Goal: Transaction & Acquisition: Purchase product/service

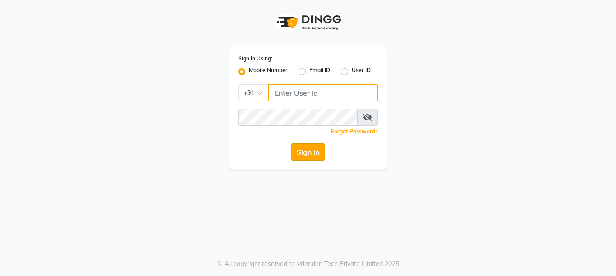
type input "9999781071"
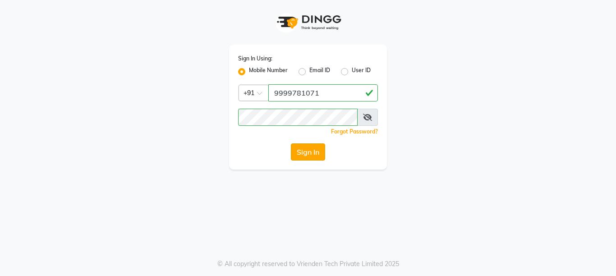
click at [299, 145] on button "Sign In" at bounding box center [308, 151] width 34 height 17
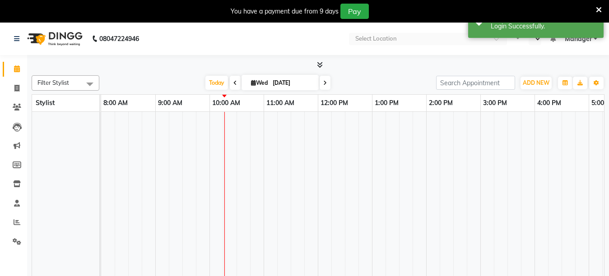
select select "en"
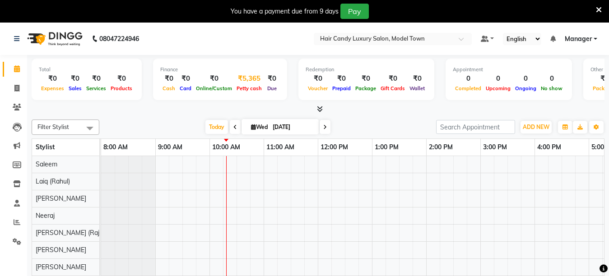
click at [249, 81] on div "₹5,365" at bounding box center [249, 79] width 30 height 10
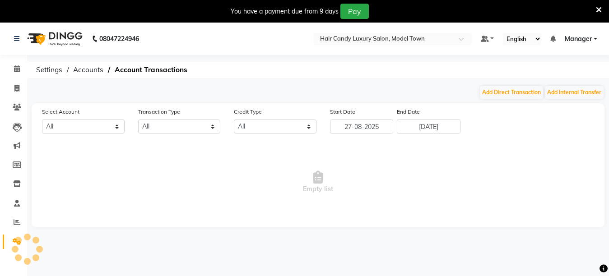
select select "3553"
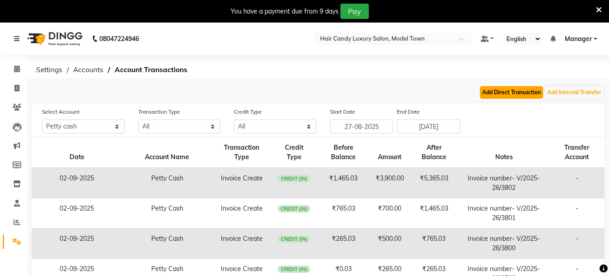
click at [524, 92] on button "Add Direct Transaction" at bounding box center [511, 92] width 63 height 13
select select "direct"
select select "3553"
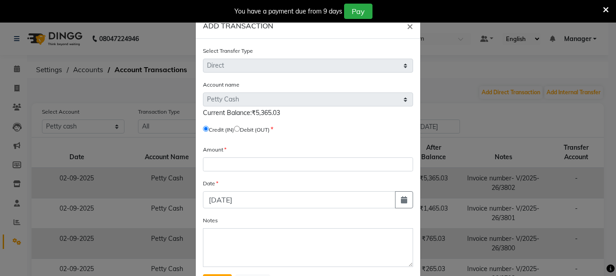
click at [240, 128] on input "radio" at bounding box center [237, 129] width 6 height 6
radio input "true"
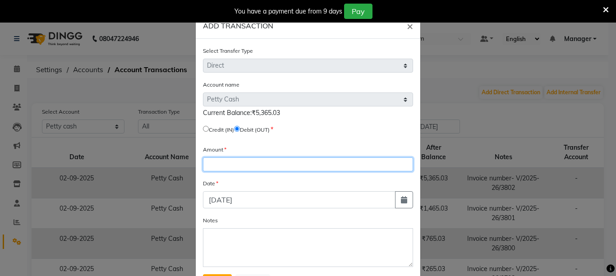
click at [237, 159] on input "number" at bounding box center [308, 164] width 210 height 14
type input "5365"
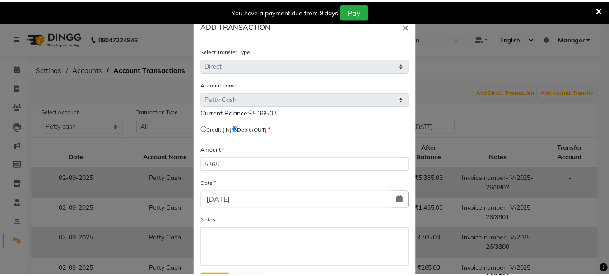
scroll to position [43, 0]
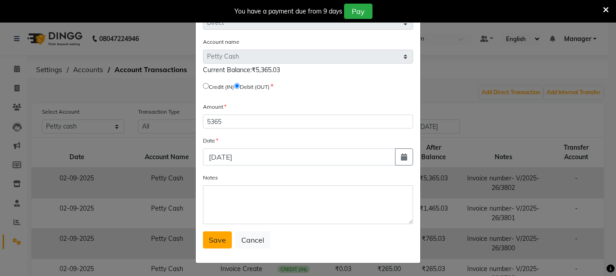
click at [213, 235] on button "Save" at bounding box center [217, 239] width 29 height 17
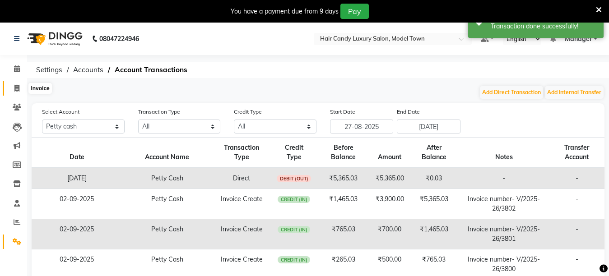
click at [15, 85] on icon at bounding box center [16, 88] width 5 height 7
select select "service"
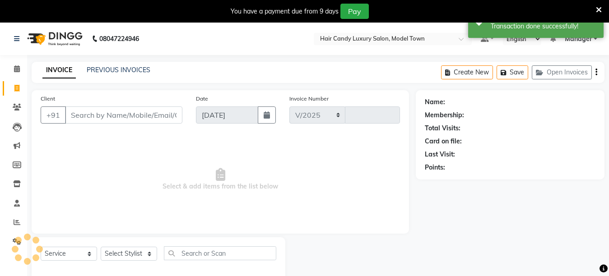
select select "4716"
type input "3803"
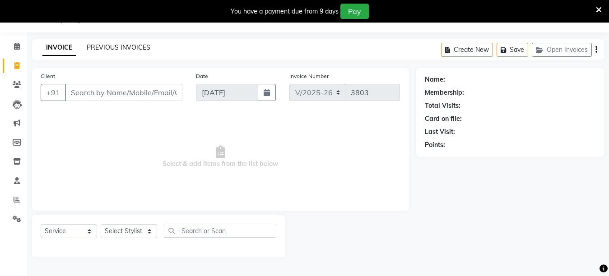
click at [103, 48] on link "PREVIOUS INVOICES" at bounding box center [119, 47] width 64 height 8
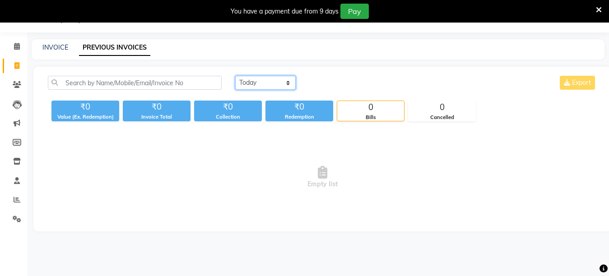
click at [290, 87] on select "Today Yesterday Custom Range" at bounding box center [265, 83] width 60 height 14
select select "yesterday"
click at [235, 76] on select "Today Yesterday Custom Range" at bounding box center [265, 83] width 60 height 14
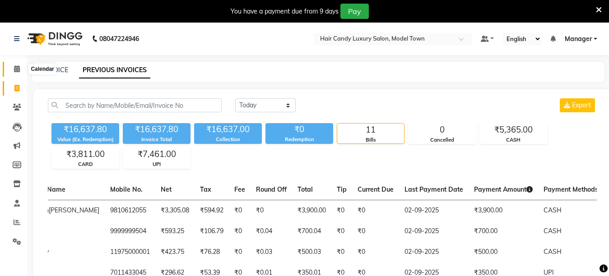
click at [12, 65] on span at bounding box center [17, 69] width 16 height 10
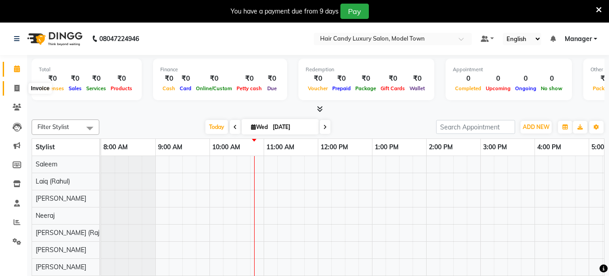
click at [15, 90] on icon at bounding box center [16, 88] width 5 height 7
select select "service"
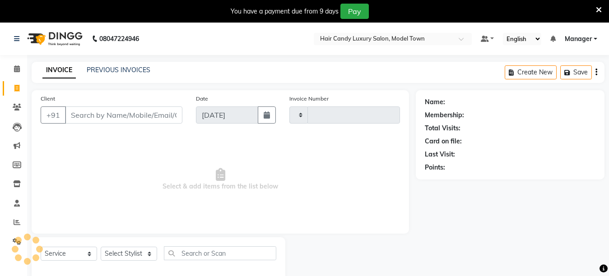
click at [105, 115] on input "Client" at bounding box center [123, 114] width 117 height 17
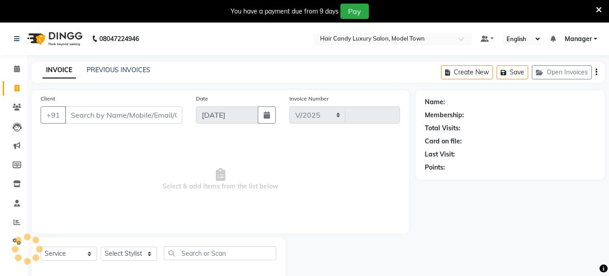
select select "4716"
type input "3803"
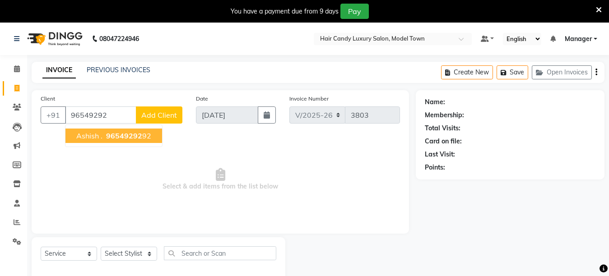
click at [131, 138] on span "96549292" at bounding box center [124, 135] width 36 height 9
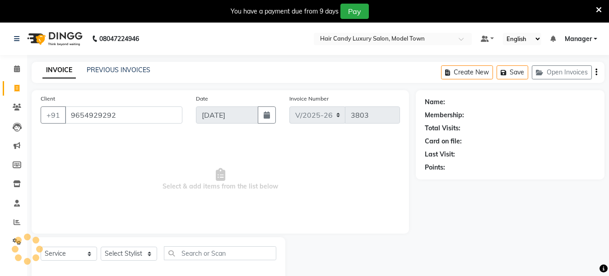
type input "9654929292"
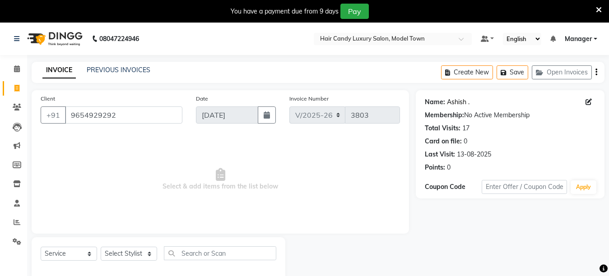
click at [463, 103] on link "Ashish ." at bounding box center [458, 101] width 23 height 9
click at [125, 252] on select "Select Stylist Aakib Anas Izhar Kajal Laiq (Rahul) Manager Neeraj parul Pawan P…" at bounding box center [129, 254] width 56 height 14
select select "64092"
click at [101, 247] on select "Select Stylist Aakib Anas Izhar Kajal Laiq (Rahul) Manager Neeraj parul Pawan P…" at bounding box center [129, 254] width 56 height 14
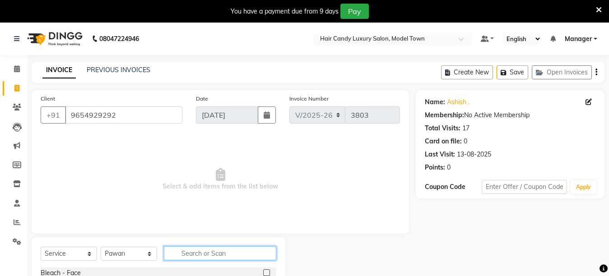
click at [220, 257] on input "text" at bounding box center [220, 253] width 112 height 14
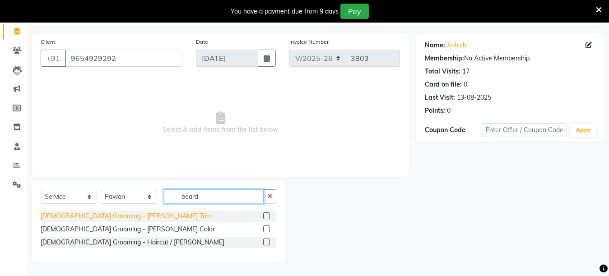
type input "beard"
click at [87, 218] on div "Male Grooming - Beard Trim" at bounding box center [126, 216] width 171 height 9
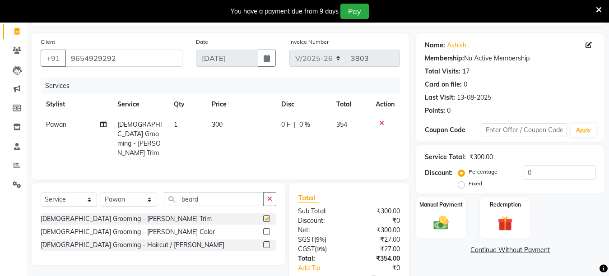
checkbox input "false"
click at [468, 186] on label "Fixed" at bounding box center [475, 184] width 14 height 8
click at [462, 186] on input "Fixed" at bounding box center [463, 183] width 6 height 6
radio input "true"
click at [567, 176] on input "0" at bounding box center [559, 173] width 72 height 14
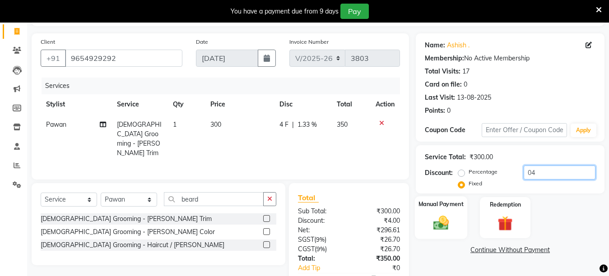
type input "04"
click at [435, 206] on label "Manual Payment" at bounding box center [440, 204] width 45 height 9
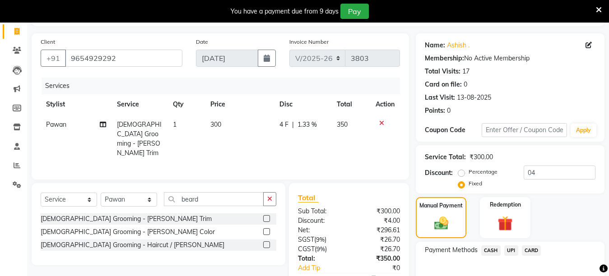
scroll to position [109, 0]
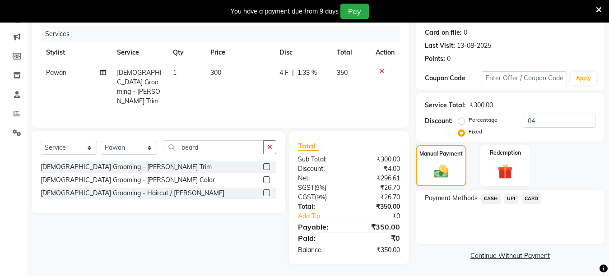
click at [485, 200] on span "CASH" at bounding box center [490, 199] width 19 height 10
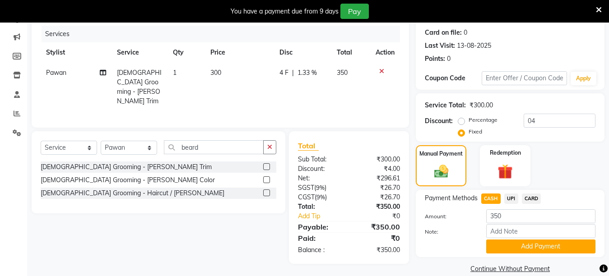
click at [509, 203] on span "UPI" at bounding box center [511, 199] width 14 height 10
click at [501, 249] on button "Add Payment" at bounding box center [540, 247] width 109 height 14
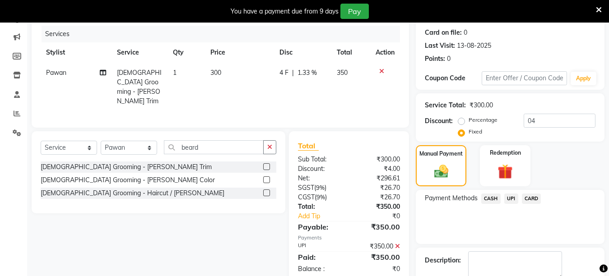
scroll to position [160, 0]
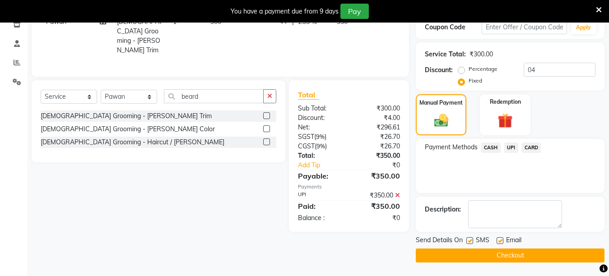
click at [470, 240] on label at bounding box center [469, 240] width 7 height 7
click at [470, 240] on input "checkbox" at bounding box center [469, 241] width 6 height 6
checkbox input "false"
click at [466, 256] on button "Checkout" at bounding box center [510, 256] width 189 height 14
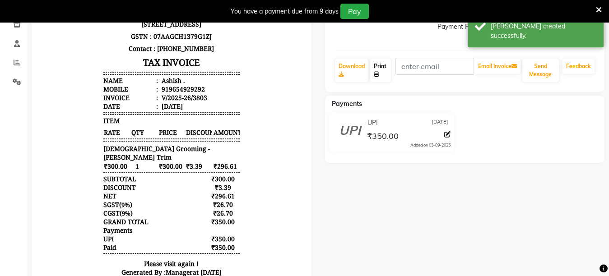
click at [375, 69] on link "Print" at bounding box center [380, 70] width 21 height 23
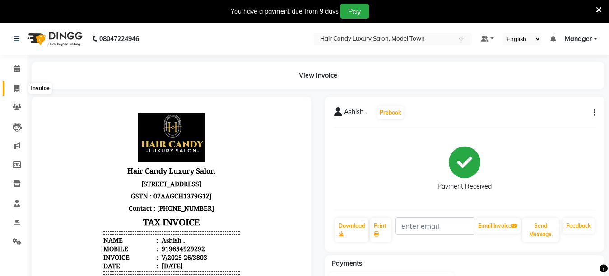
click at [21, 89] on span at bounding box center [17, 88] width 16 height 10
select select "service"
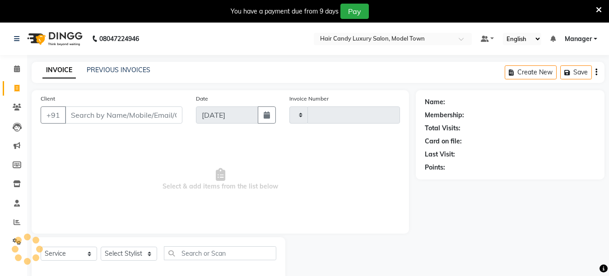
type input "3804"
select select "4716"
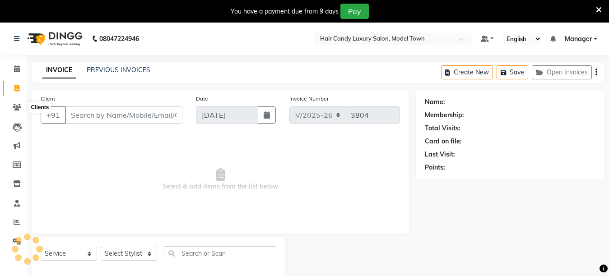
scroll to position [23, 0]
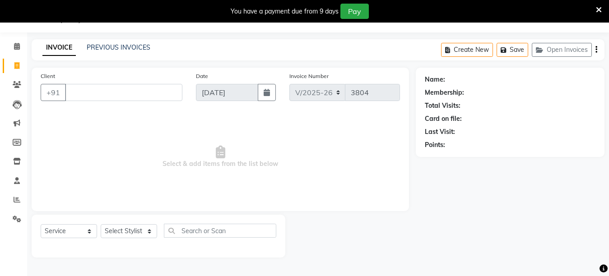
click at [100, 92] on input "Client" at bounding box center [123, 92] width 117 height 17
click at [126, 231] on select "Select Stylist Aakib Anas Izhar Kajal Laiq (Rahul) Manager Neeraj parul Pawan P…" at bounding box center [129, 231] width 56 height 14
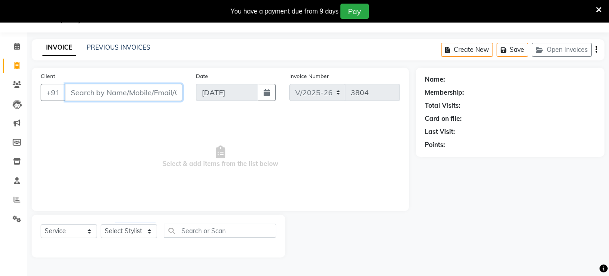
click at [172, 93] on input "Client" at bounding box center [123, 92] width 117 height 17
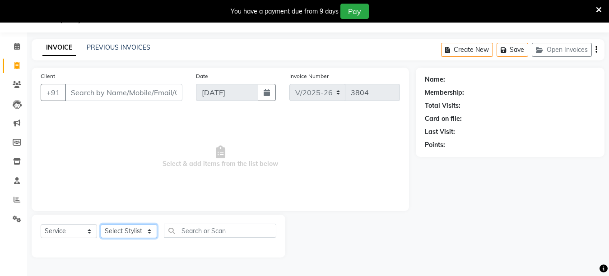
click at [139, 232] on select "Select Stylist Aakib Anas Izhar Kajal Laiq (Rahul) Manager Neeraj parul Pawan P…" at bounding box center [129, 231] width 56 height 14
select select "66355"
click at [101, 224] on select "Select Stylist Aakib Anas Izhar Kajal Laiq (Rahul) Manager Neeraj parul Pawan P…" at bounding box center [129, 231] width 56 height 14
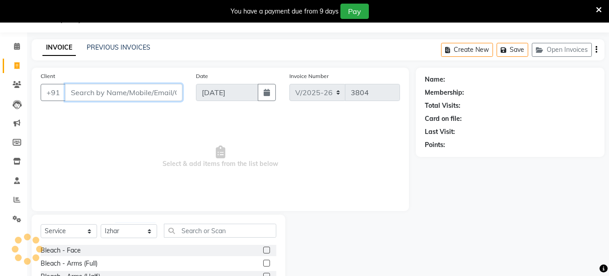
click at [154, 89] on input "Client" at bounding box center [123, 92] width 117 height 17
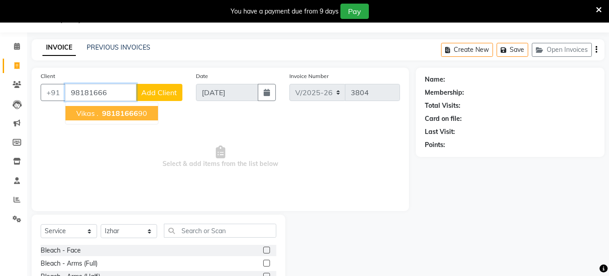
click at [149, 111] on button "Vikas . 98181666 90" at bounding box center [111, 113] width 92 height 14
type input "9818166690"
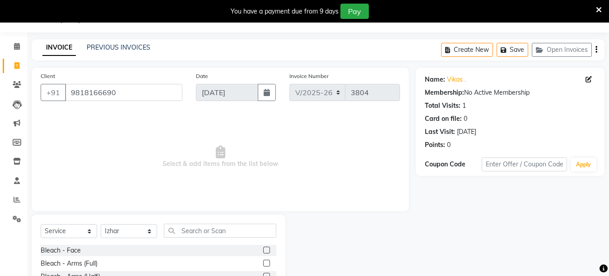
click at [221, 221] on div "Select Service Product Membership Package Voucher Prepaid Gift Card Select Styl…" at bounding box center [159, 281] width 254 height 133
click at [221, 226] on input "text" at bounding box center [220, 231] width 112 height 14
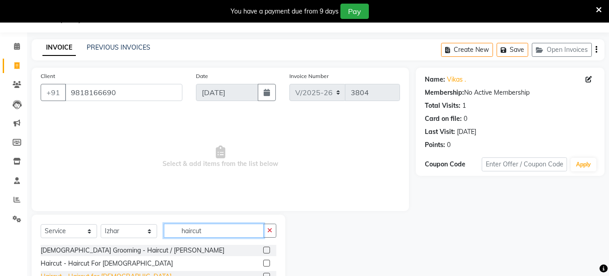
type input "haircut"
click at [116, 273] on div "Haircut - Haircut for Gents" at bounding box center [106, 276] width 131 height 9
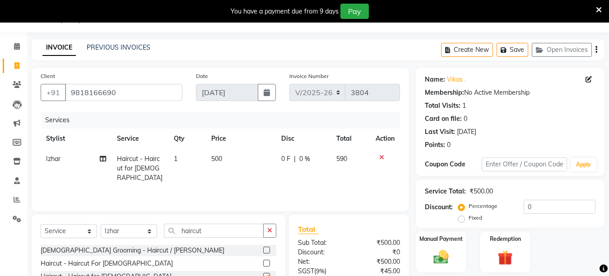
checkbox input "false"
drag, startPoint x: 530, startPoint y: 212, endPoint x: 514, endPoint y: 210, distance: 16.4
click at [514, 210] on div "Percentage Fixed 0" at bounding box center [527, 212] width 135 height 24
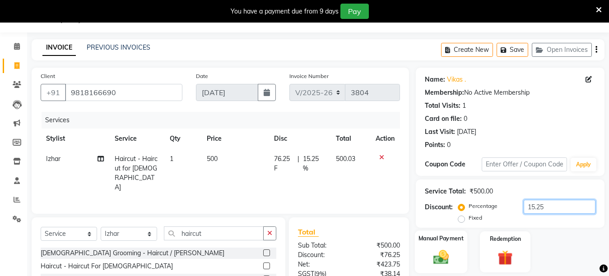
type input "15.25"
click at [454, 253] on div "Manual Payment" at bounding box center [441, 252] width 52 height 43
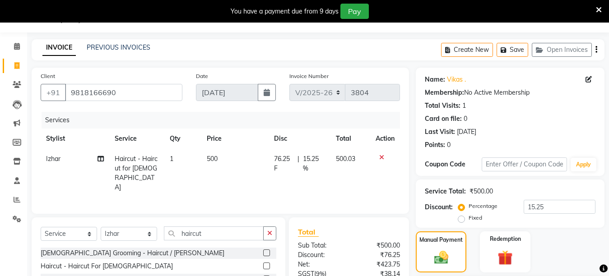
scroll to position [117, 0]
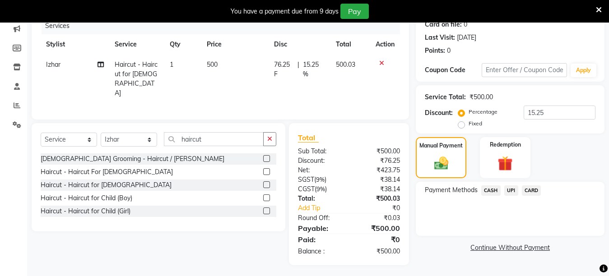
click at [495, 188] on span "CASH" at bounding box center [490, 190] width 19 height 10
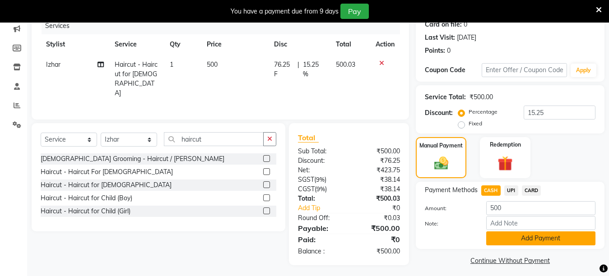
click at [540, 240] on button "Add Payment" at bounding box center [540, 238] width 109 height 14
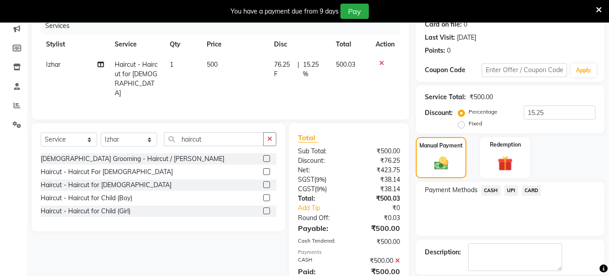
scroll to position [160, 0]
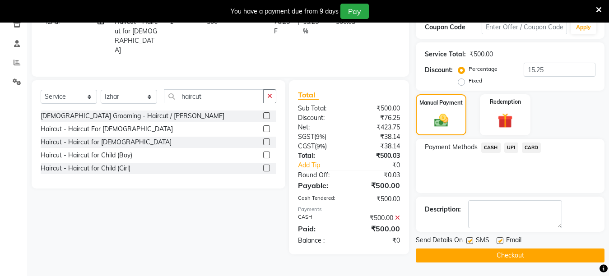
click at [482, 258] on button "Checkout" at bounding box center [510, 256] width 189 height 14
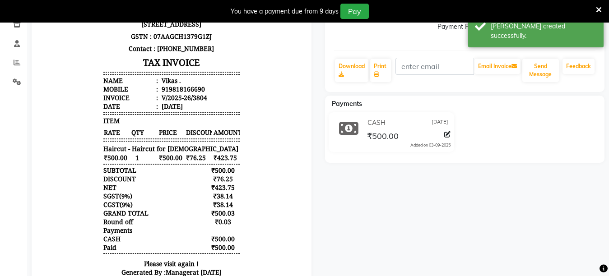
click at [377, 169] on div "Vikas . Prebook Payment Received Download Print Email Invoice Send Message Feed…" at bounding box center [464, 119] width 293 height 365
click at [374, 70] on link "Print" at bounding box center [380, 70] width 21 height 23
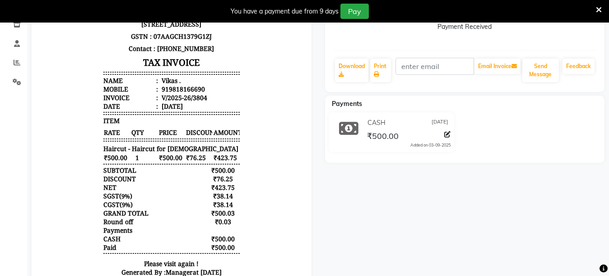
click at [596, 12] on icon at bounding box center [599, 10] width 6 height 8
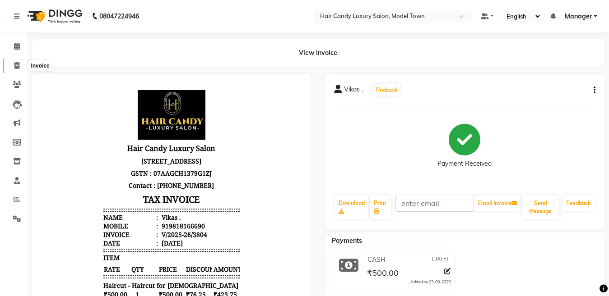
click at [17, 63] on icon at bounding box center [16, 65] width 5 height 7
select select "4716"
select select "service"
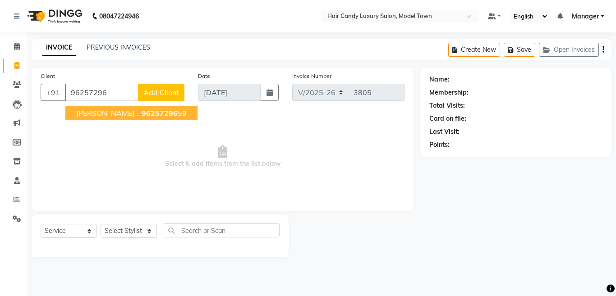
click at [142, 113] on span "96257296" at bounding box center [160, 113] width 36 height 9
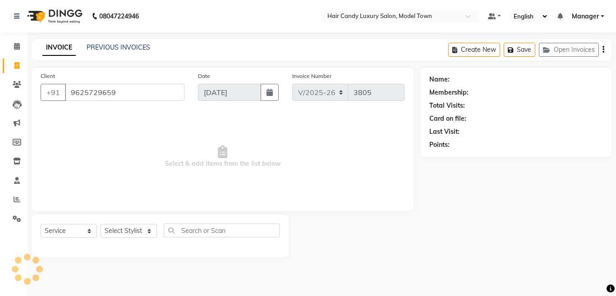
type input "9625729659"
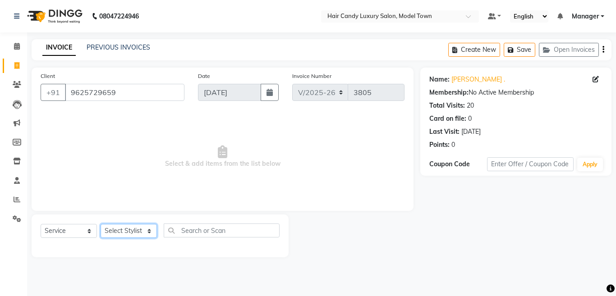
click at [137, 232] on select "Select Stylist Aakib Anas Izhar Kajal Laiq (Rahul) Manager Neeraj parul Pawan P…" at bounding box center [129, 231] width 56 height 14
select select "34279"
click at [101, 224] on select "Select Stylist Aakib Anas Izhar Kajal Laiq (Rahul) Manager Neeraj parul Pawan P…" at bounding box center [129, 231] width 56 height 14
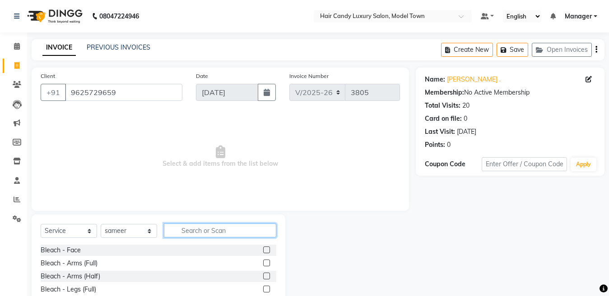
click at [199, 230] on input "text" at bounding box center [220, 231] width 112 height 14
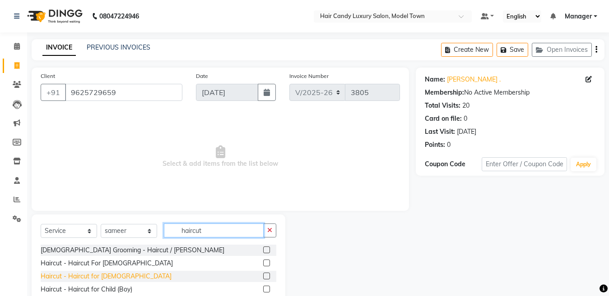
type input "haircut"
click at [104, 275] on div "Haircut - Haircut for Gents" at bounding box center [106, 276] width 131 height 9
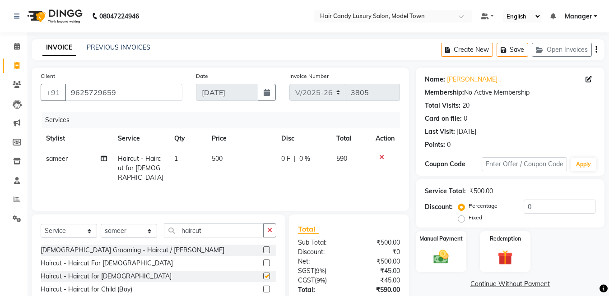
checkbox input "false"
click at [207, 152] on td "500" at bounding box center [240, 168] width 69 height 39
select select "34279"
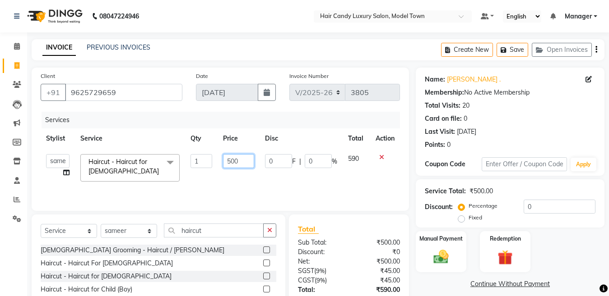
drag, startPoint x: 233, startPoint y: 162, endPoint x: 220, endPoint y: 162, distance: 13.1
click at [220, 162] on td "500" at bounding box center [238, 168] width 42 height 38
type input "600"
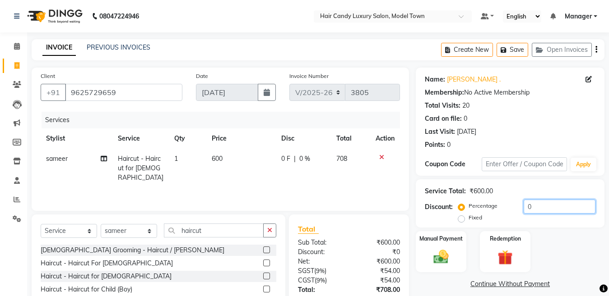
drag, startPoint x: 560, startPoint y: 205, endPoint x: 447, endPoint y: 208, distance: 112.8
click at [447, 208] on div "Discount: Percentage Fixed 0" at bounding box center [510, 212] width 171 height 24
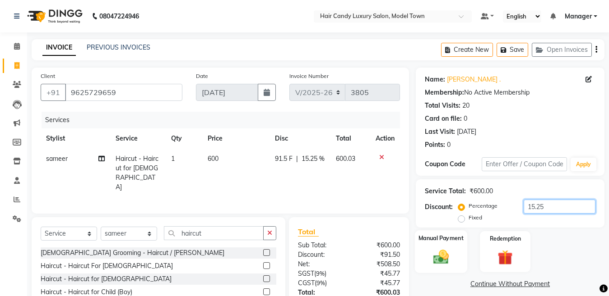
type input "15.25"
click at [453, 249] on div "Manual Payment" at bounding box center [441, 252] width 52 height 43
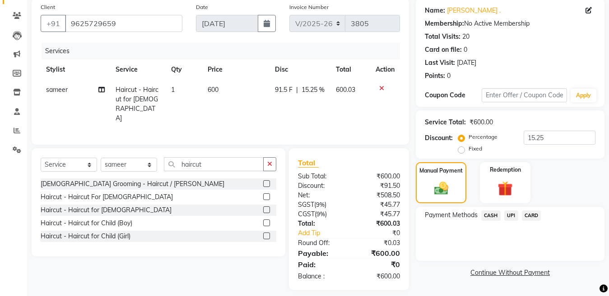
scroll to position [74, 0]
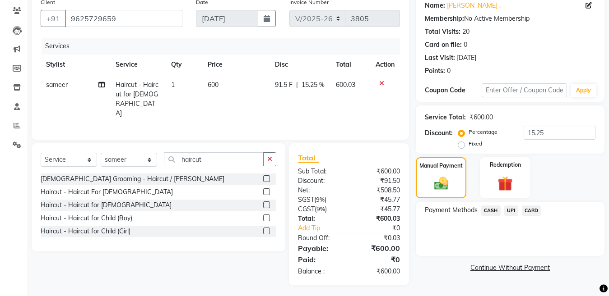
click at [489, 213] on span "CASH" at bounding box center [490, 211] width 19 height 10
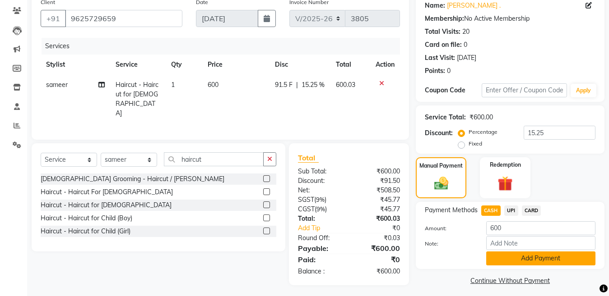
click at [511, 254] on button "Add Payment" at bounding box center [540, 259] width 109 height 14
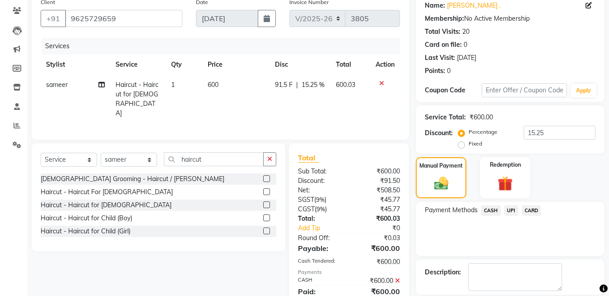
scroll to position [117, 0]
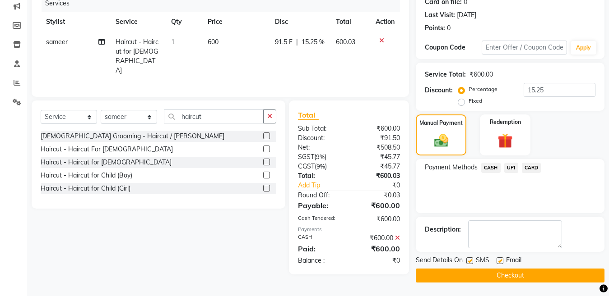
click at [471, 259] on label at bounding box center [469, 261] width 7 height 7
click at [471, 259] on input "checkbox" at bounding box center [469, 262] width 6 height 6
checkbox input "false"
click at [472, 276] on button "Checkout" at bounding box center [510, 276] width 189 height 14
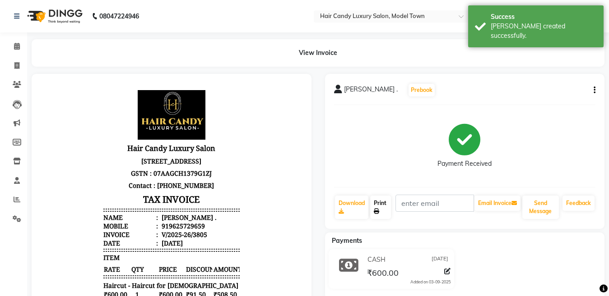
click at [381, 204] on link "Print" at bounding box center [380, 207] width 21 height 23
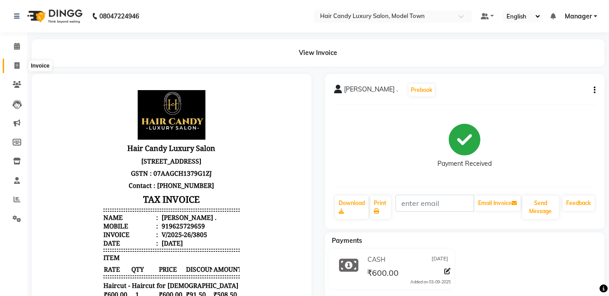
click at [14, 63] on span at bounding box center [17, 66] width 16 height 10
select select "service"
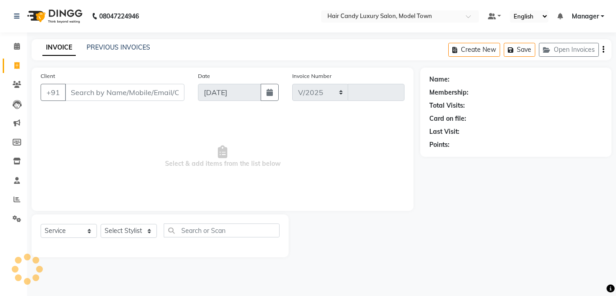
select select "4716"
type input "3806"
click at [109, 86] on input "Client" at bounding box center [125, 92] width 120 height 17
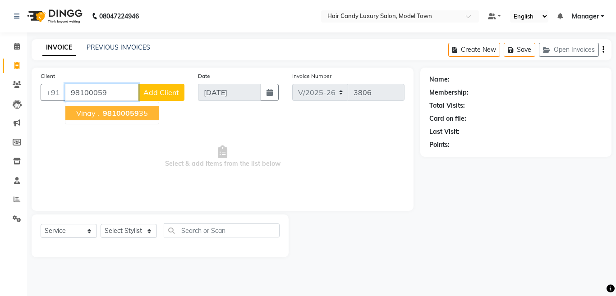
click at [134, 115] on span "98100059" at bounding box center [121, 113] width 36 height 9
type input "9810005935"
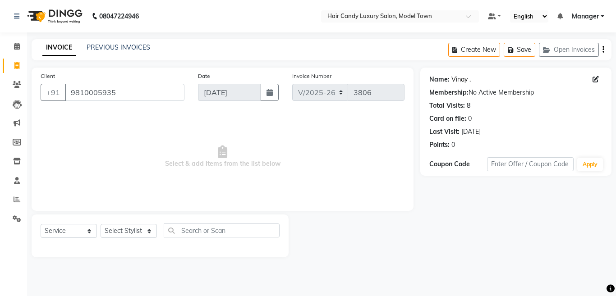
click at [456, 80] on link "Vinay ." at bounding box center [461, 79] width 19 height 9
click at [136, 231] on select "Select Stylist Aakib Anas Izhar Kajal Laiq (Rahul) Manager Neeraj parul Pawan P…" at bounding box center [129, 231] width 56 height 14
click at [101, 224] on select "Select Stylist Aakib Anas Izhar Kajal Laiq (Rahul) Manager Neeraj parul Pawan P…" at bounding box center [129, 231] width 56 height 14
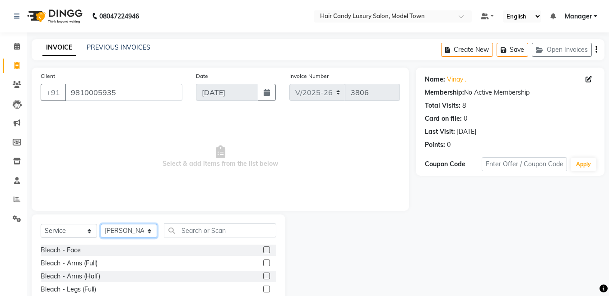
select select "66355"
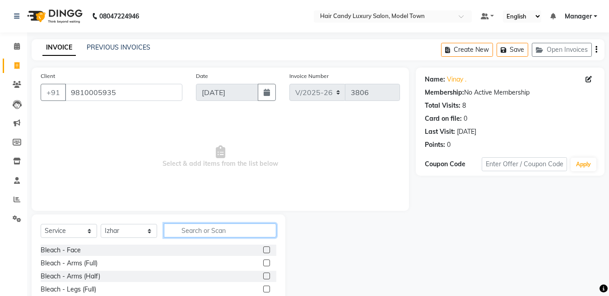
click at [176, 236] on input "text" at bounding box center [220, 231] width 112 height 14
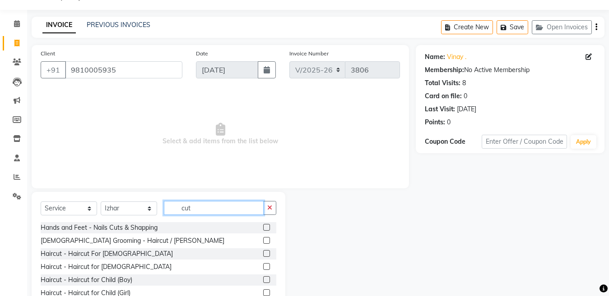
scroll to position [45, 0]
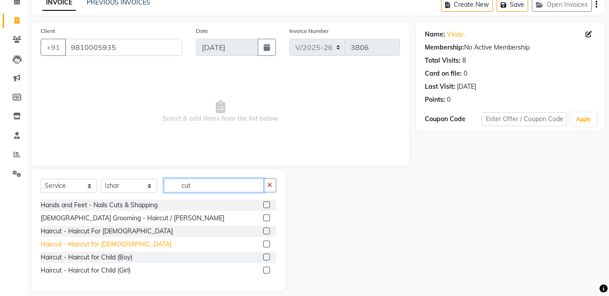
type input "cut"
click at [99, 247] on div "Haircut - Haircut for Gents" at bounding box center [106, 244] width 131 height 9
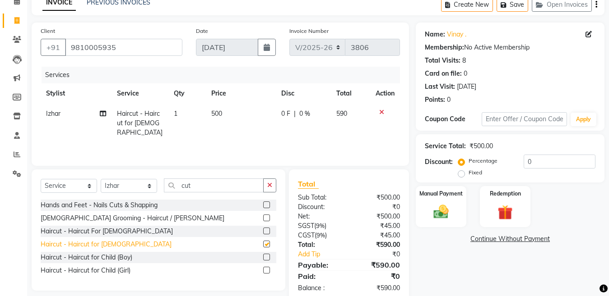
checkbox input "false"
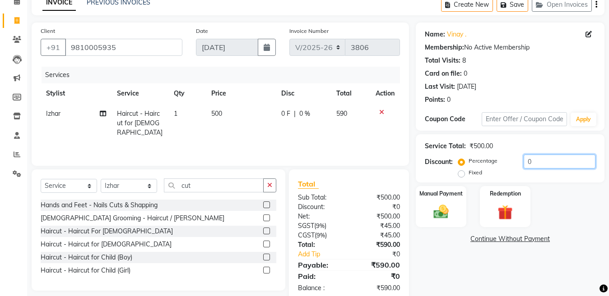
click at [569, 165] on input "0" at bounding box center [559, 162] width 72 height 14
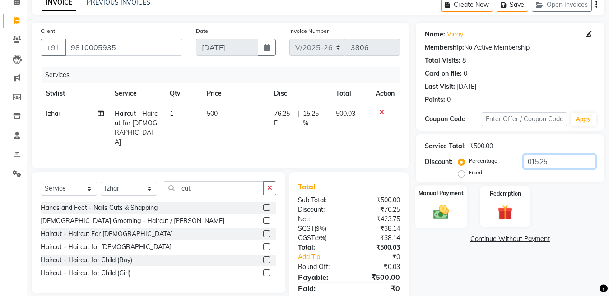
type input "015.25"
click at [461, 200] on div "Manual Payment" at bounding box center [441, 206] width 52 height 43
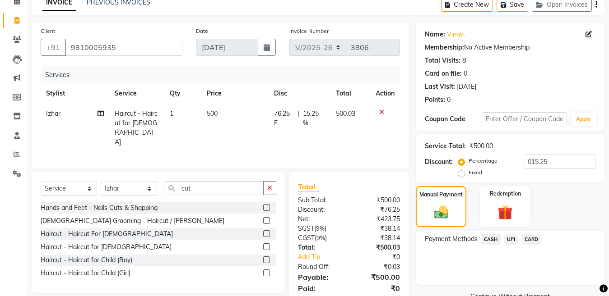
scroll to position [74, 0]
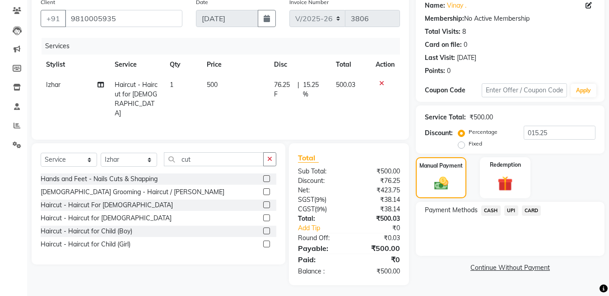
click at [475, 210] on span "Payment Methods" at bounding box center [451, 210] width 53 height 9
click at [492, 209] on span "CASH" at bounding box center [490, 211] width 19 height 10
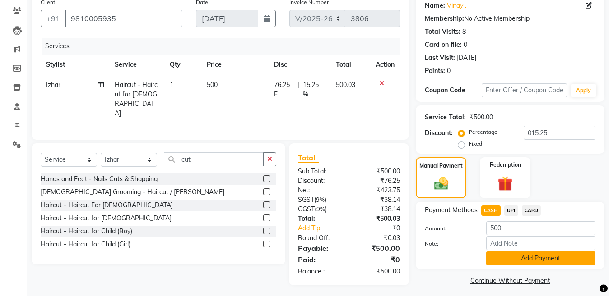
click at [520, 256] on button "Add Payment" at bounding box center [540, 259] width 109 height 14
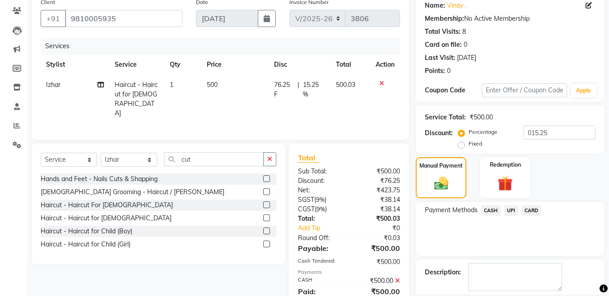
scroll to position [117, 0]
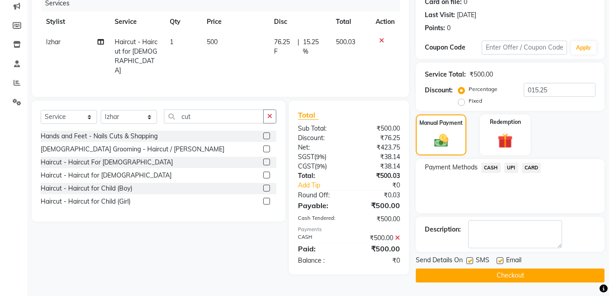
click at [470, 258] on label at bounding box center [469, 261] width 7 height 7
click at [470, 259] on input "checkbox" at bounding box center [469, 262] width 6 height 6
checkbox input "false"
click at [469, 275] on button "Checkout" at bounding box center [510, 276] width 189 height 14
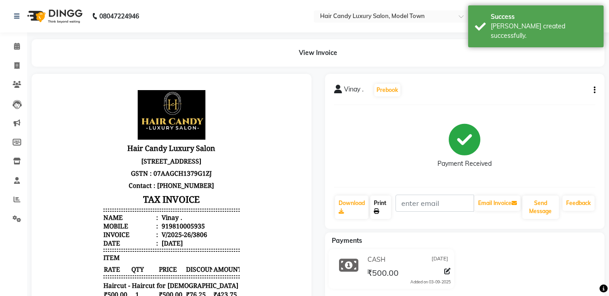
click at [388, 206] on link "Print" at bounding box center [380, 207] width 21 height 23
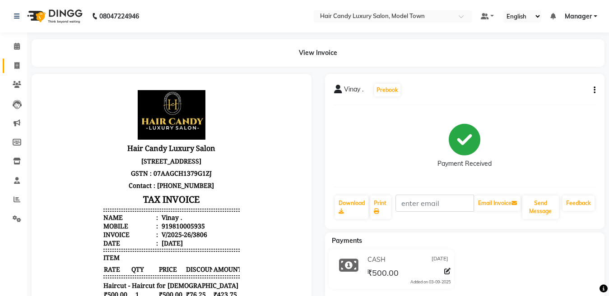
click at [16, 60] on link "Invoice" at bounding box center [14, 66] width 22 height 15
select select "service"
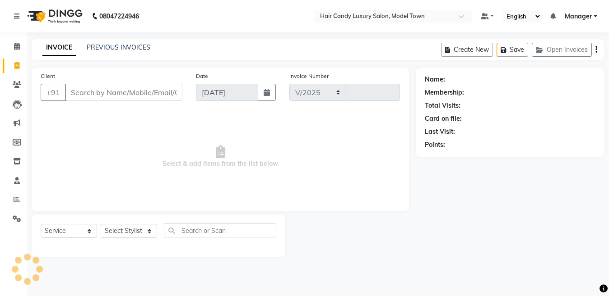
select select "4716"
type input "3807"
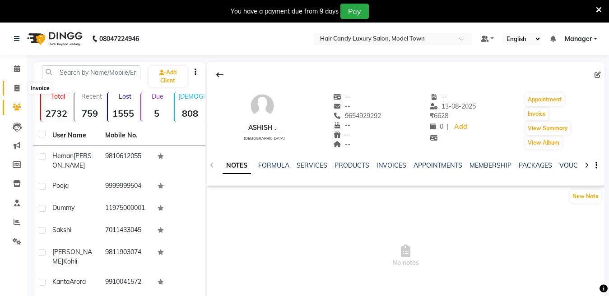
click at [14, 86] on icon at bounding box center [16, 88] width 5 height 7
select select "service"
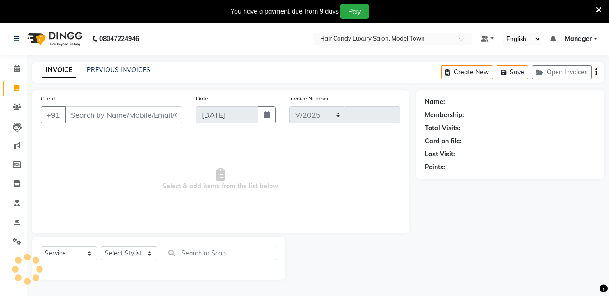
select select "4716"
type input "3806"
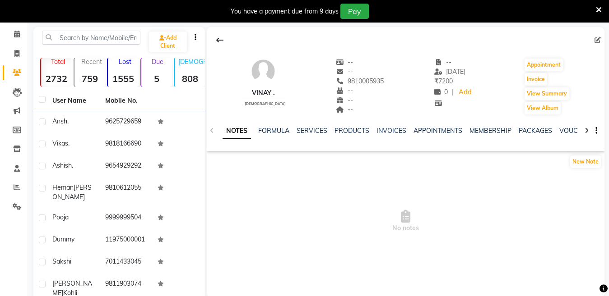
scroll to position [45, 0]
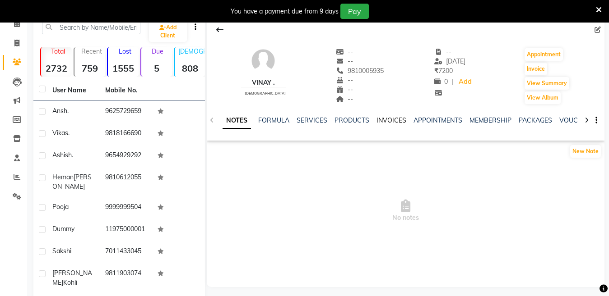
click at [377, 120] on link "INVOICES" at bounding box center [391, 120] width 30 height 8
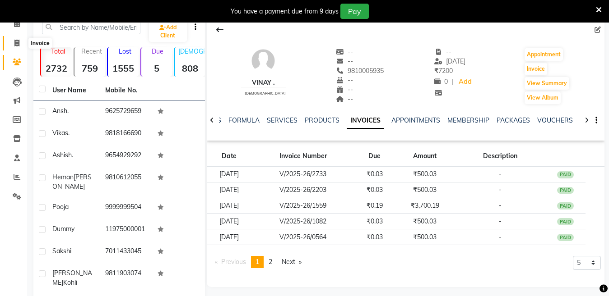
click at [18, 41] on icon at bounding box center [16, 43] width 5 height 7
select select "service"
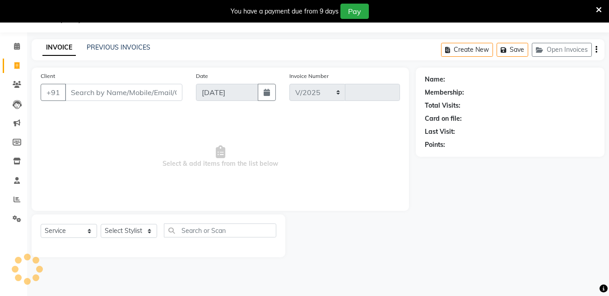
scroll to position [23, 0]
select select "4716"
type input "3807"
click at [600, 9] on icon at bounding box center [599, 10] width 6 height 8
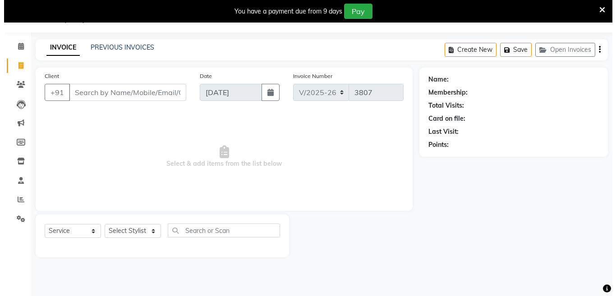
scroll to position [0, 0]
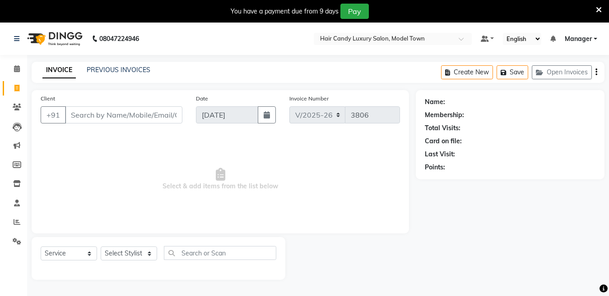
select select "4716"
select select "service"
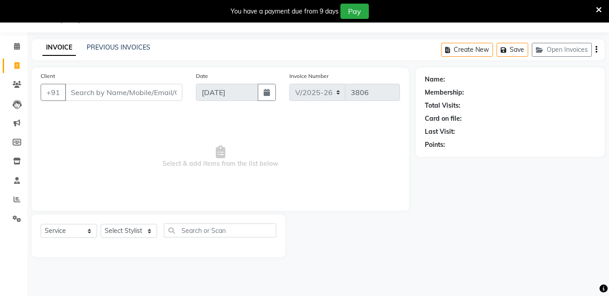
scroll to position [23, 0]
click at [601, 9] on div "You have a payment due from 9 days Pay" at bounding box center [304, 11] width 609 height 23
click at [601, 9] on icon at bounding box center [599, 10] width 6 height 8
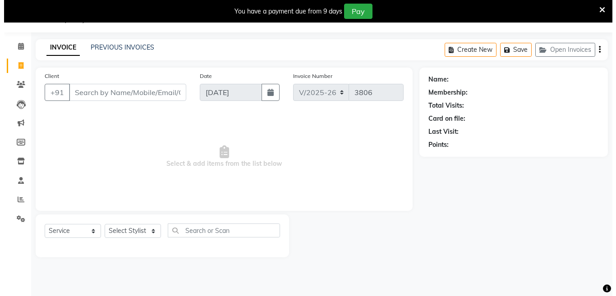
scroll to position [0, 0]
